Goal: Task Accomplishment & Management: Manage account settings

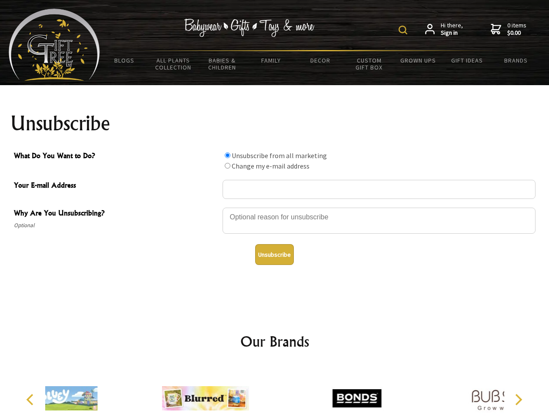
click at [404, 30] on img at bounding box center [403, 30] width 9 height 9
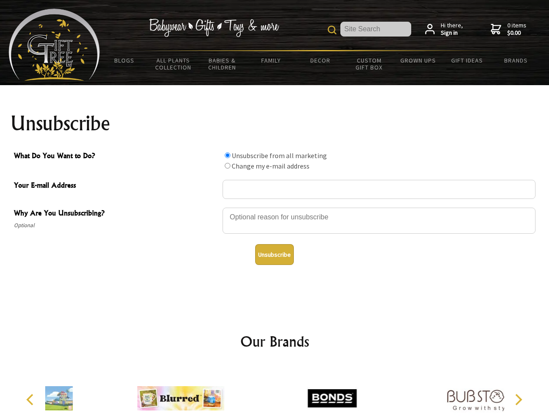
click at [275, 207] on div at bounding box center [379, 222] width 313 height 30
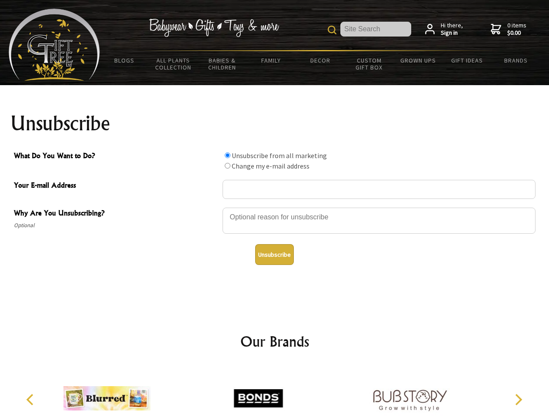
click at [227, 155] on input "What Do You Want to Do?" at bounding box center [228, 156] width 6 height 6
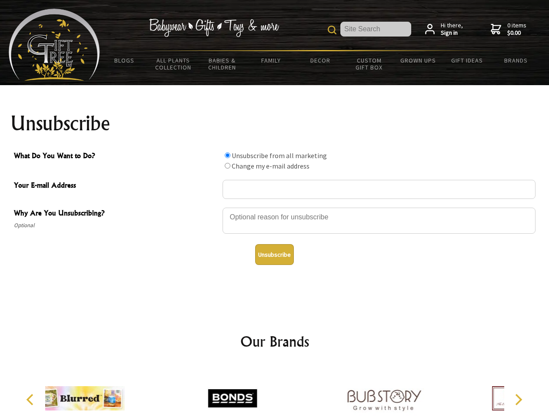
click at [227, 166] on input "What Do You Want to Do?" at bounding box center [228, 166] width 6 height 6
radio input "true"
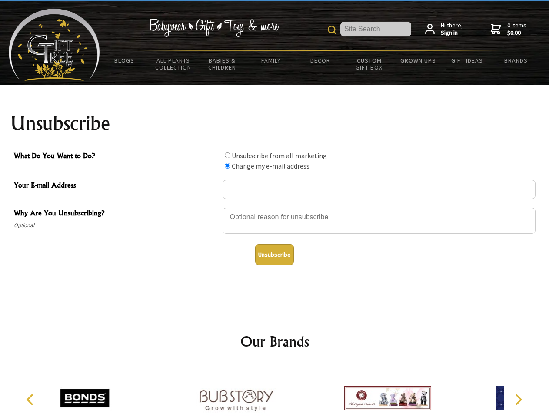
click at [274, 255] on button "Unsubscribe" at bounding box center [274, 254] width 39 height 21
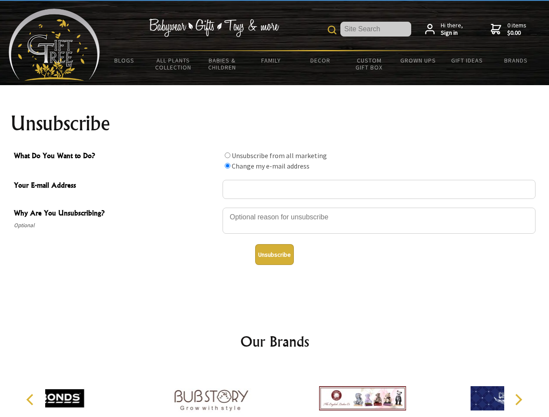
click at [31, 400] on icon "Previous" at bounding box center [30, 399] width 11 height 11
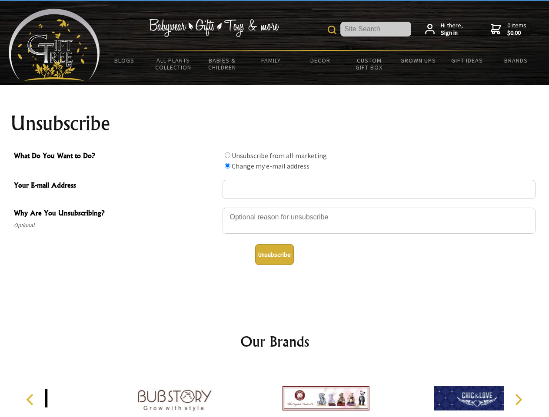
click at [518, 400] on icon "Next" at bounding box center [517, 399] width 11 height 11
